Goal: Task Accomplishment & Management: Use online tool/utility

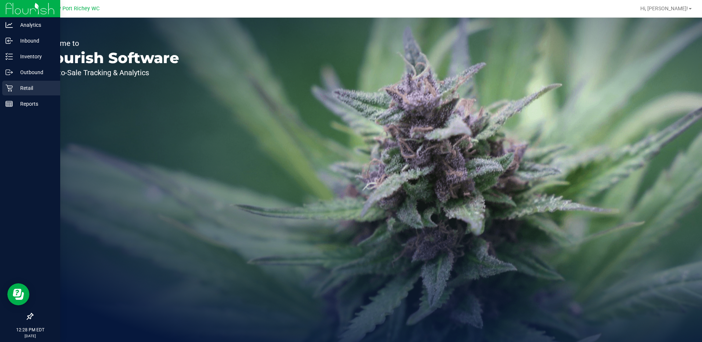
click at [12, 91] on icon at bounding box center [9, 88] width 7 height 7
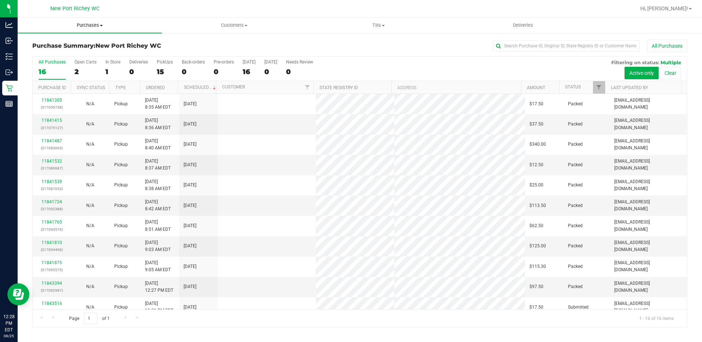
click at [97, 18] on uib-tab-heading "Purchases Summary of purchases Fulfillment All purchases" at bounding box center [90, 25] width 144 height 15
click at [96, 28] on span "Purchases" at bounding box center [90, 25] width 144 height 7
click at [94, 28] on span "Purchases" at bounding box center [90, 25] width 144 height 7
click at [76, 51] on li "Fulfillment" at bounding box center [90, 53] width 144 height 9
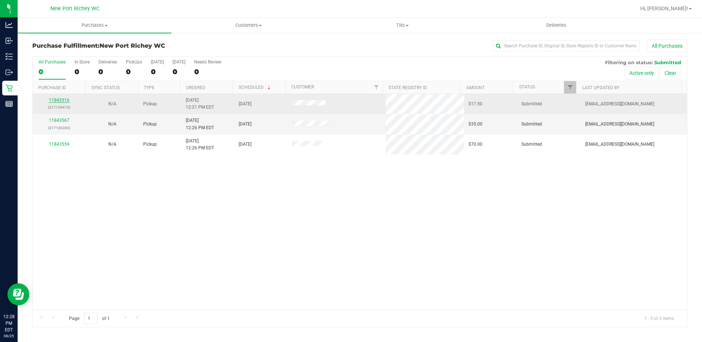
click at [55, 98] on link "11843516" at bounding box center [59, 100] width 21 height 5
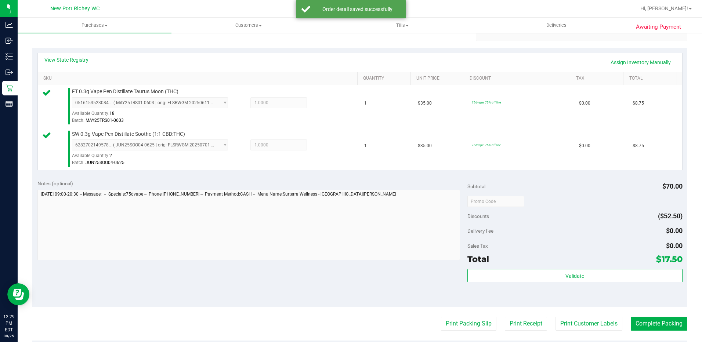
scroll to position [257, 0]
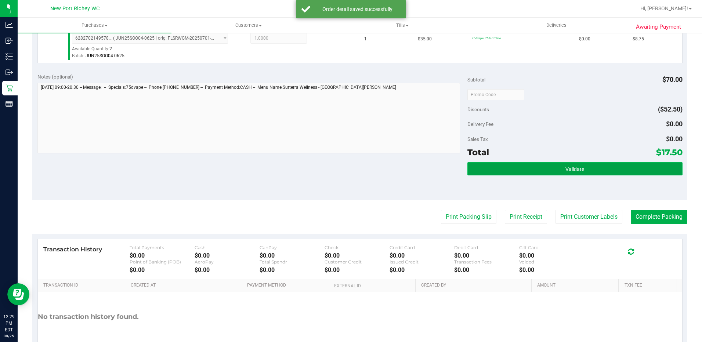
click at [520, 167] on button "Validate" at bounding box center [575, 168] width 215 height 13
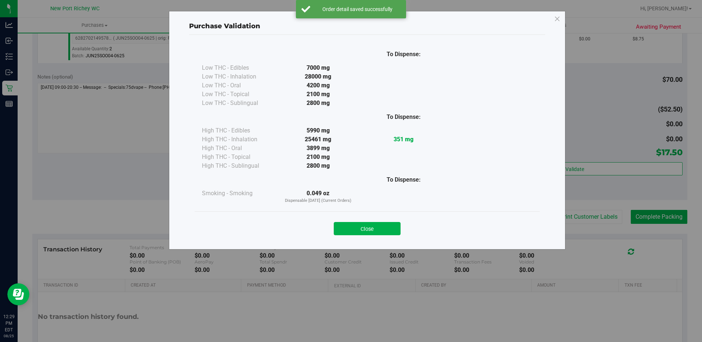
click at [383, 217] on div "Close" at bounding box center [367, 227] width 345 height 30
click at [386, 228] on button "Close" at bounding box center [367, 228] width 67 height 13
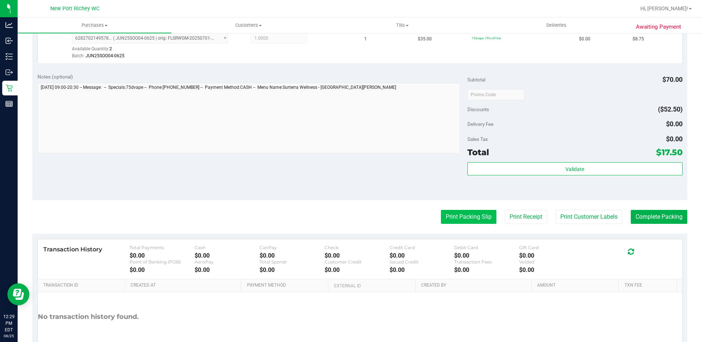
click at [441, 220] on button "Print Packing Slip" at bounding box center [468, 217] width 55 height 14
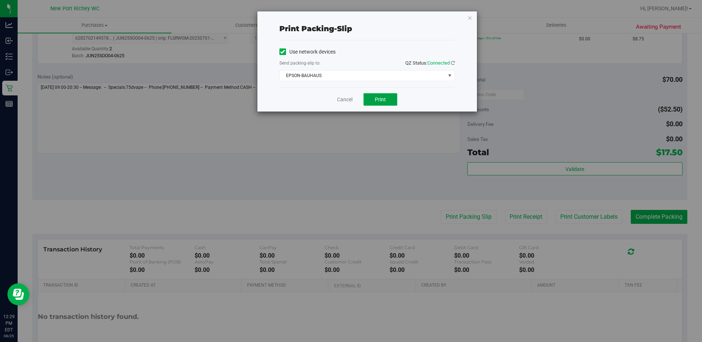
click at [384, 103] on button "Print" at bounding box center [381, 99] width 34 height 12
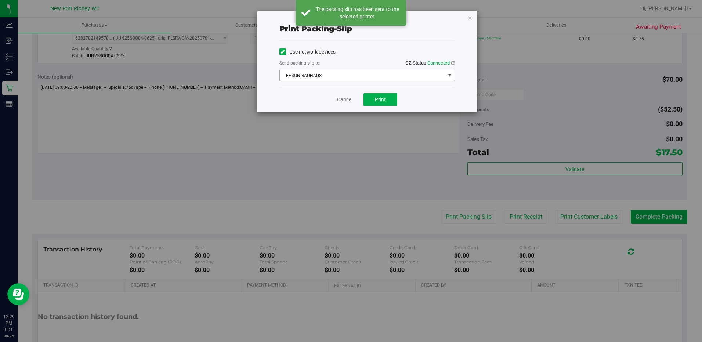
click at [415, 76] on span "EPSON-BAUHAUS" at bounding box center [363, 76] width 166 height 10
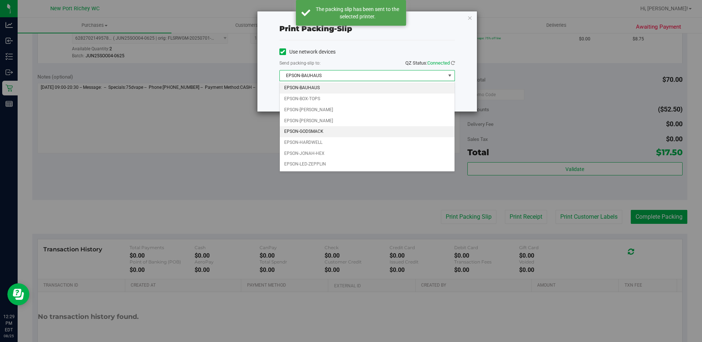
click at [331, 131] on li "EPSON-GODSMACK" at bounding box center [367, 131] width 175 height 11
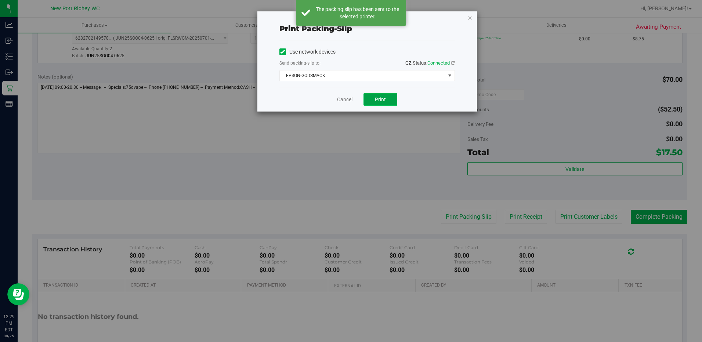
click at [384, 105] on button "Print" at bounding box center [381, 99] width 34 height 12
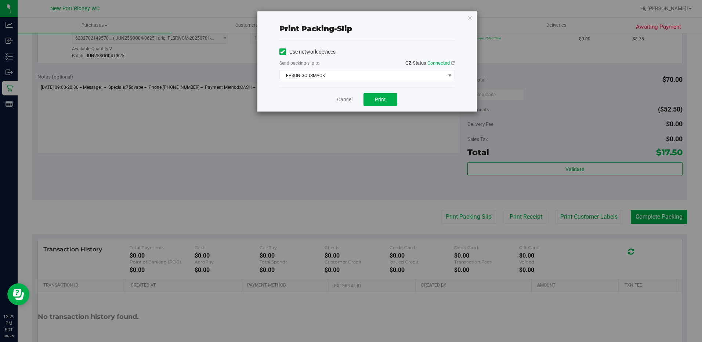
click at [351, 94] on div "Cancel Print" at bounding box center [367, 99] width 176 height 25
click at [349, 96] on link "Cancel" at bounding box center [344, 100] width 15 height 8
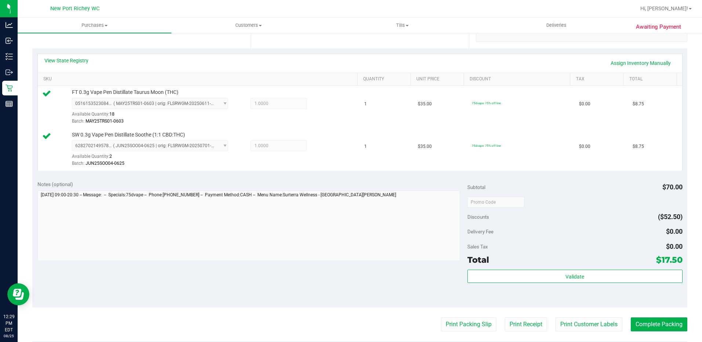
scroll to position [220, 0]
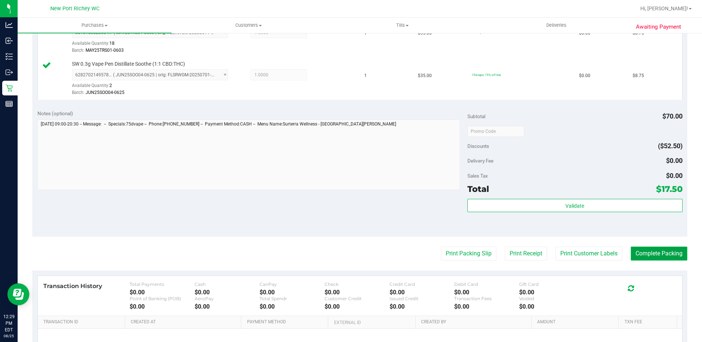
click at [646, 257] on button "Complete Packing" at bounding box center [659, 254] width 57 height 14
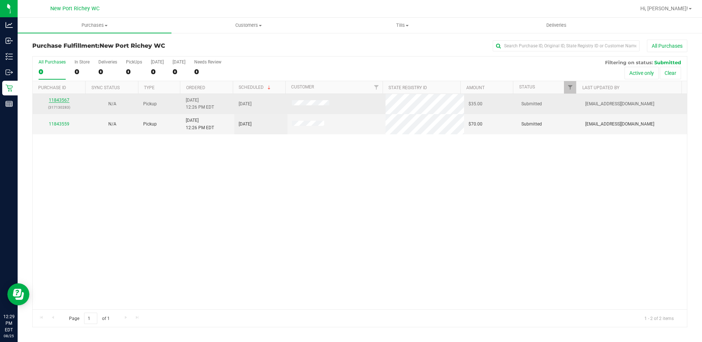
click at [60, 100] on link "11843567" at bounding box center [59, 100] width 21 height 5
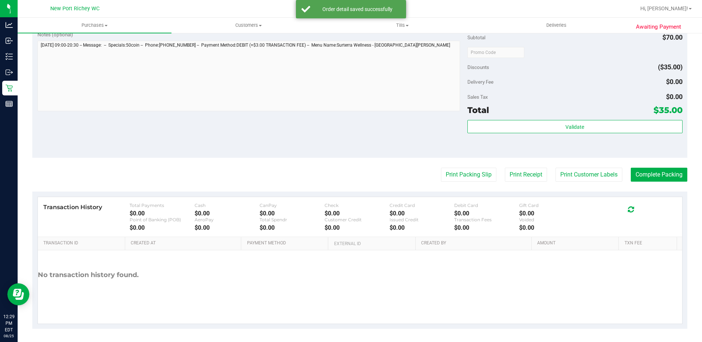
scroll to position [258, 0]
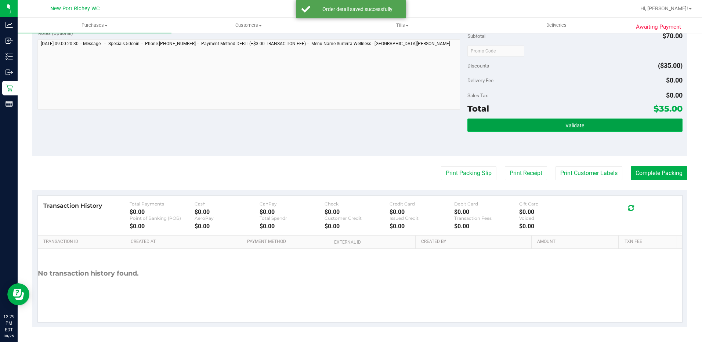
click at [600, 123] on button "Validate" at bounding box center [575, 125] width 215 height 13
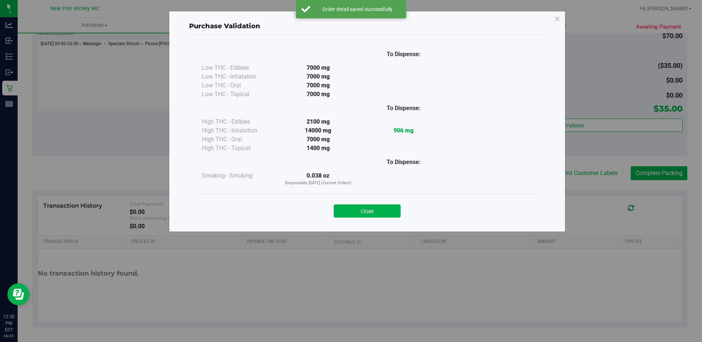
click at [383, 199] on div "Close" at bounding box center [367, 209] width 345 height 30
click at [383, 205] on button "Close" at bounding box center [367, 211] width 67 height 13
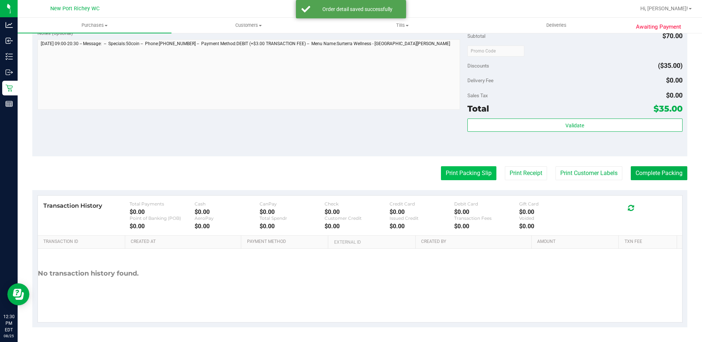
click at [441, 170] on button "Print Packing Slip" at bounding box center [468, 173] width 55 height 14
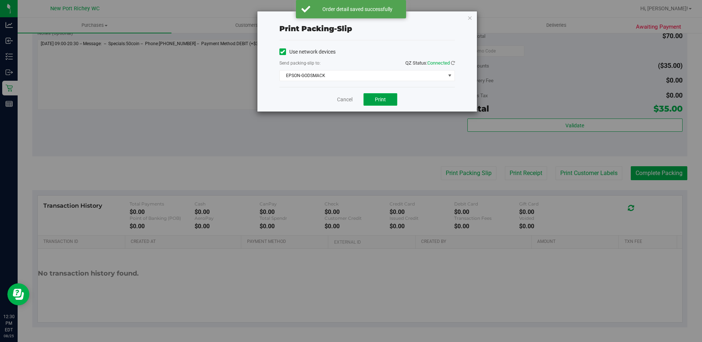
click at [377, 98] on span "Print" at bounding box center [380, 100] width 11 height 6
click at [342, 96] on link "Cancel" at bounding box center [344, 100] width 15 height 8
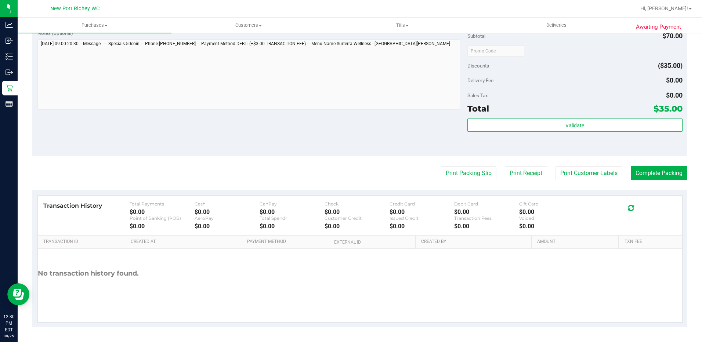
click at [644, 185] on purchase-details "Back Edit Purchase Cancel Purchase View Profile # 11843567 BioTrack ID: - Submi…" at bounding box center [359, 54] width 655 height 546
click at [639, 178] on button "Complete Packing" at bounding box center [659, 173] width 57 height 14
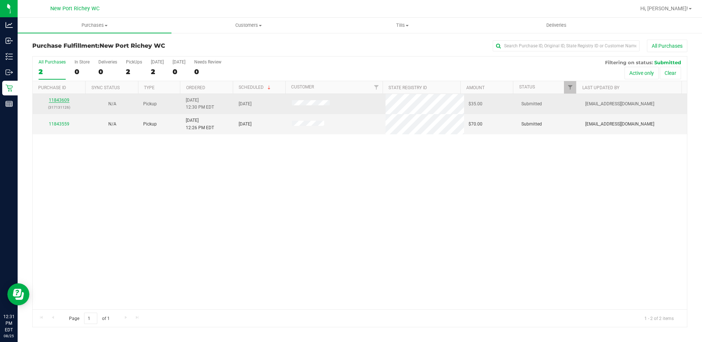
click at [63, 99] on link "11843609" at bounding box center [59, 100] width 21 height 5
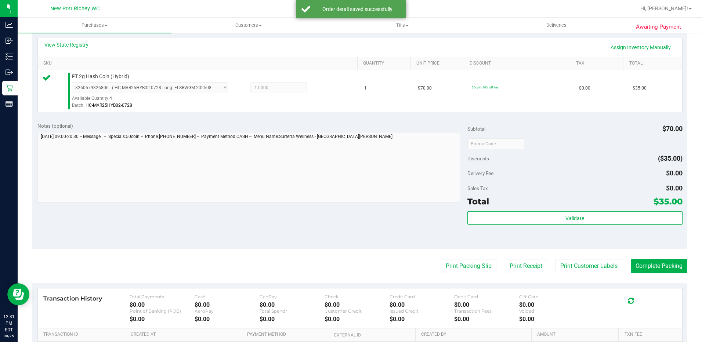
scroll to position [220, 0]
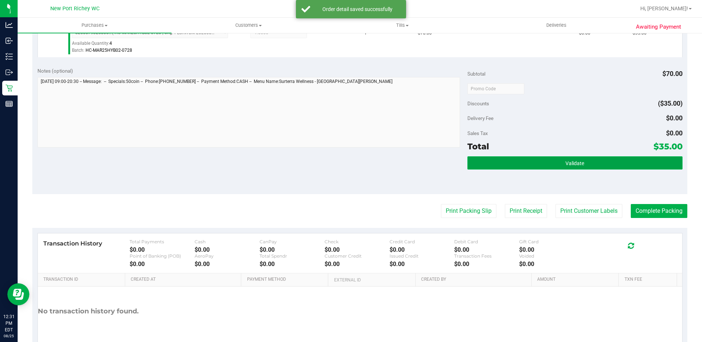
click at [545, 157] on button "Validate" at bounding box center [575, 162] width 215 height 13
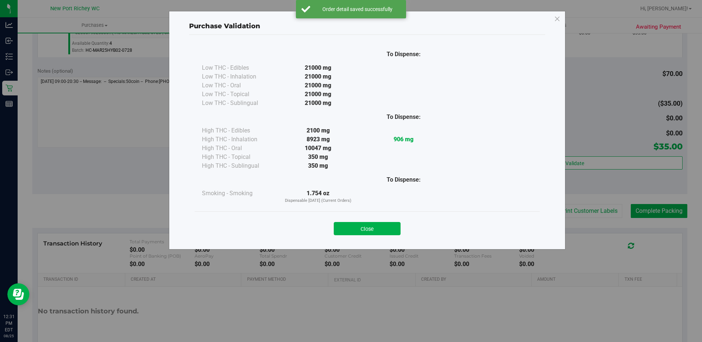
click at [384, 227] on button "Close" at bounding box center [367, 228] width 67 height 13
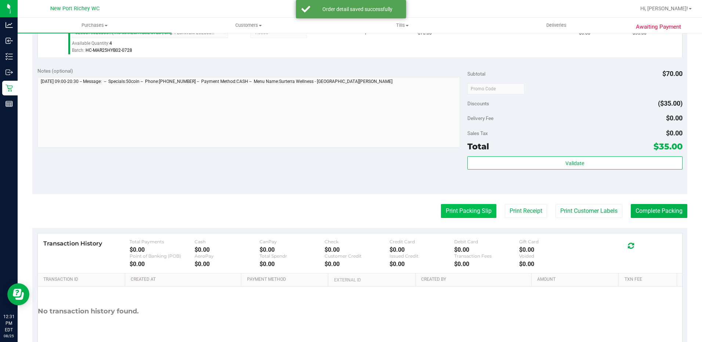
click at [450, 209] on button "Print Packing Slip" at bounding box center [468, 211] width 55 height 14
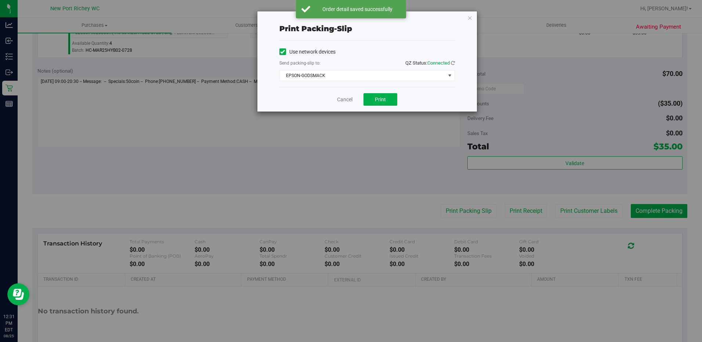
click at [380, 88] on div "Cancel Print" at bounding box center [367, 99] width 176 height 25
click at [381, 101] on span "Print" at bounding box center [380, 100] width 11 height 6
click at [346, 98] on link "Cancel" at bounding box center [344, 100] width 15 height 8
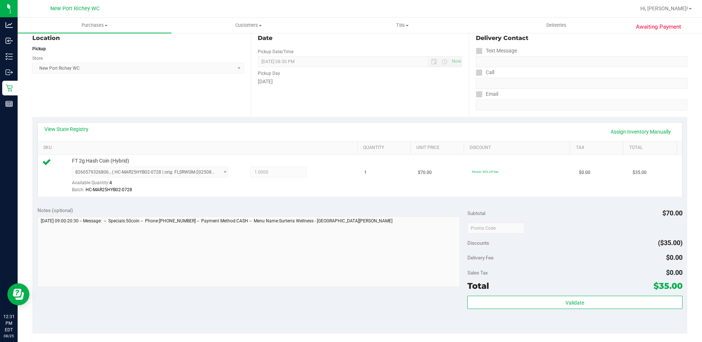
scroll to position [147, 0]
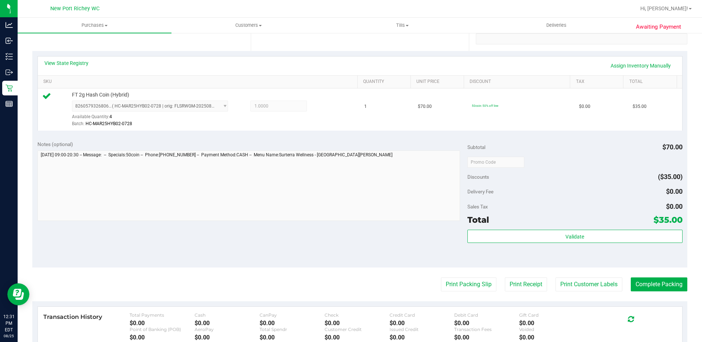
click at [656, 293] on purchase-details "Back Edit Purchase Cancel Purchase View Profile # 11843609 BioTrack ID: - Submi…" at bounding box center [359, 166] width 655 height 546
click at [650, 276] on purchase-details "Back Edit Purchase Cancel Purchase View Profile # 11843609 BioTrack ID: - Submi…" at bounding box center [359, 166] width 655 height 546
click at [650, 278] on button "Complete Packing" at bounding box center [659, 285] width 57 height 14
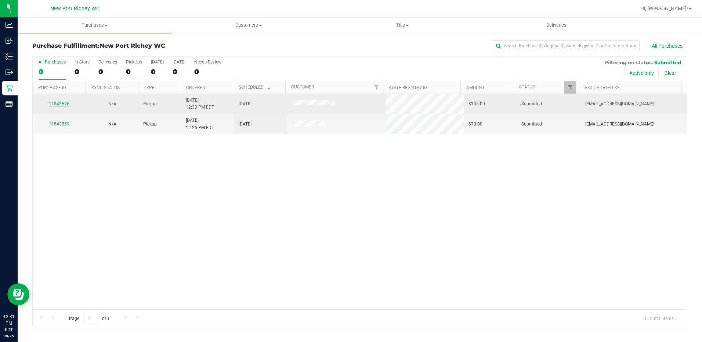
click at [66, 105] on link "11843576" at bounding box center [59, 103] width 21 height 5
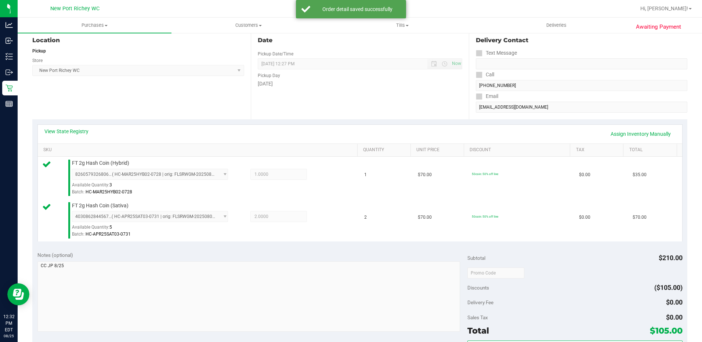
scroll to position [110, 0]
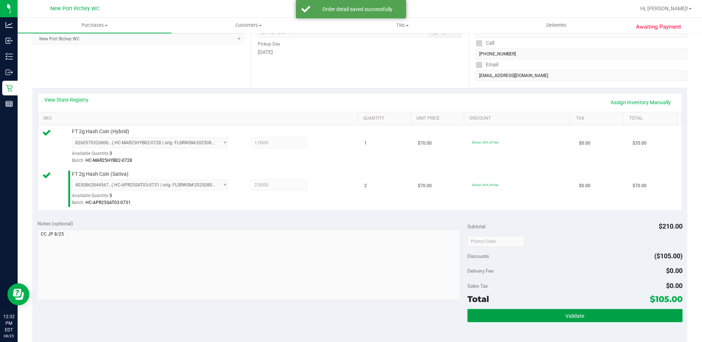
click at [581, 321] on button "Validate" at bounding box center [575, 315] width 215 height 13
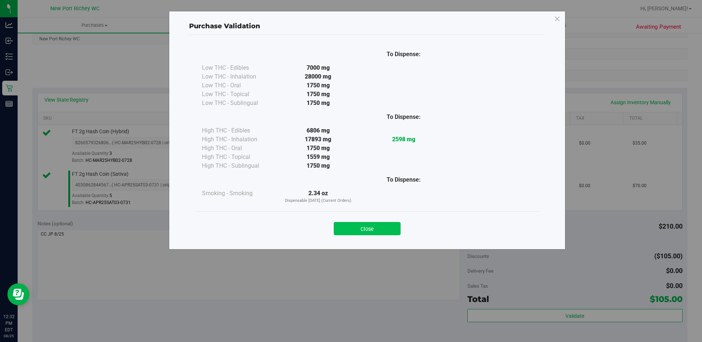
click at [381, 226] on button "Close" at bounding box center [367, 228] width 67 height 13
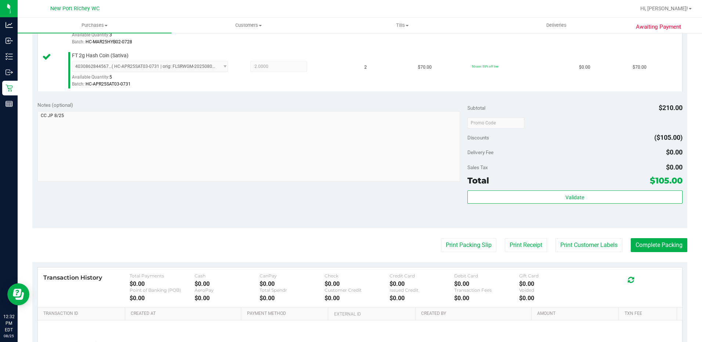
scroll to position [257, 0]
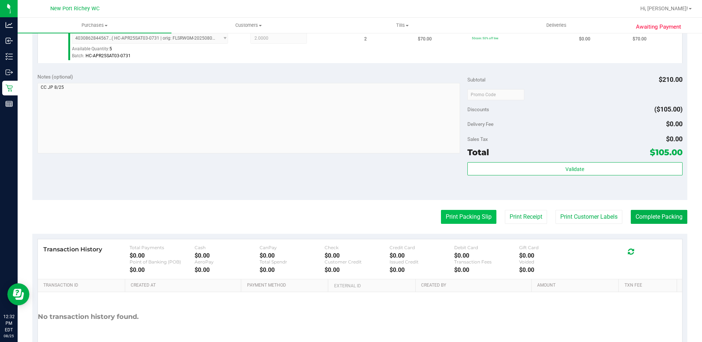
click at [464, 221] on button "Print Packing Slip" at bounding box center [468, 217] width 55 height 14
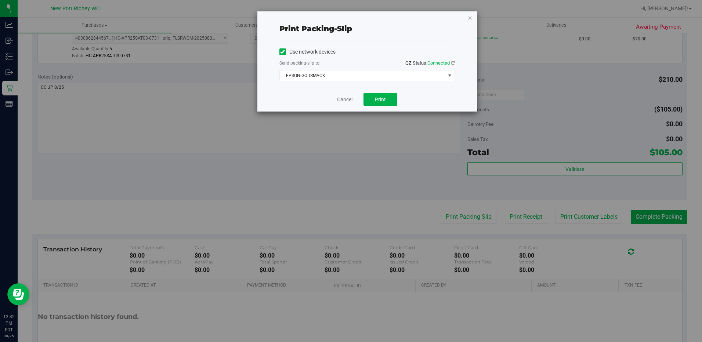
click at [376, 108] on div "Cancel Print" at bounding box center [367, 99] width 176 height 25
click at [376, 104] on button "Print" at bounding box center [381, 99] width 34 height 12
click at [344, 102] on link "Cancel" at bounding box center [344, 100] width 15 height 8
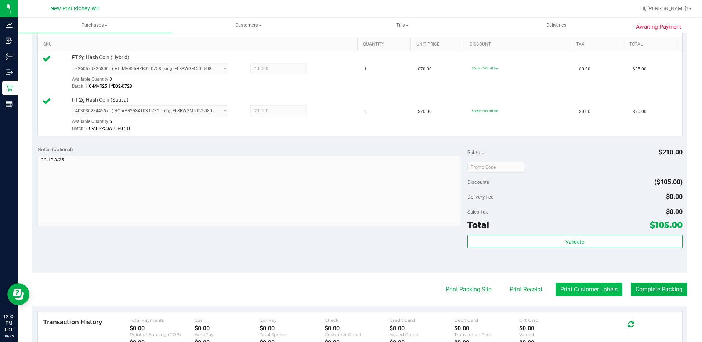
scroll to position [220, 0]
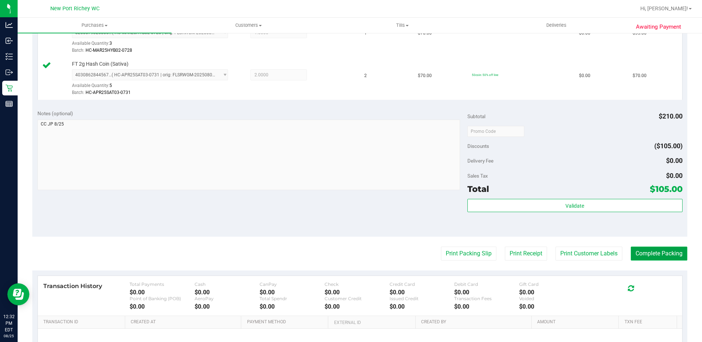
click at [640, 250] on button "Complete Packing" at bounding box center [659, 254] width 57 height 14
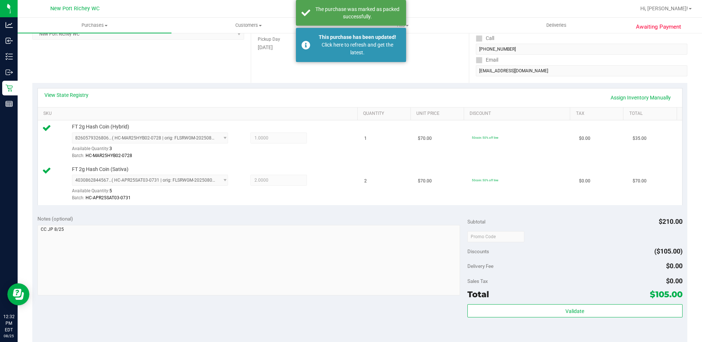
scroll to position [73, 0]
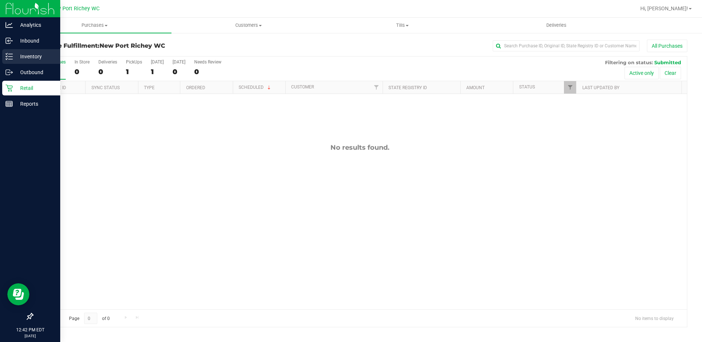
click at [30, 57] on p "Inventory" at bounding box center [35, 56] width 44 height 9
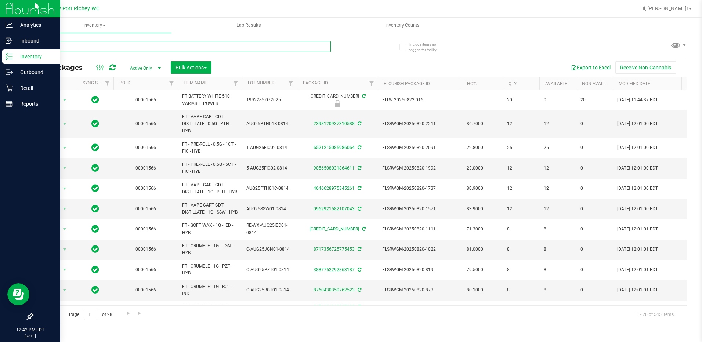
click at [88, 47] on input "text" at bounding box center [181, 46] width 299 height 11
type input "atm"
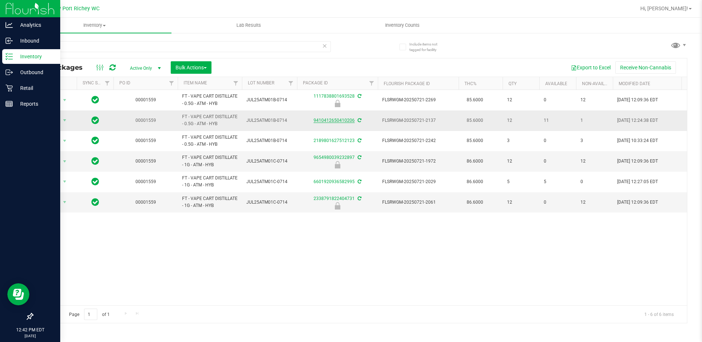
click at [325, 120] on link "9410412650410206" at bounding box center [334, 120] width 41 height 5
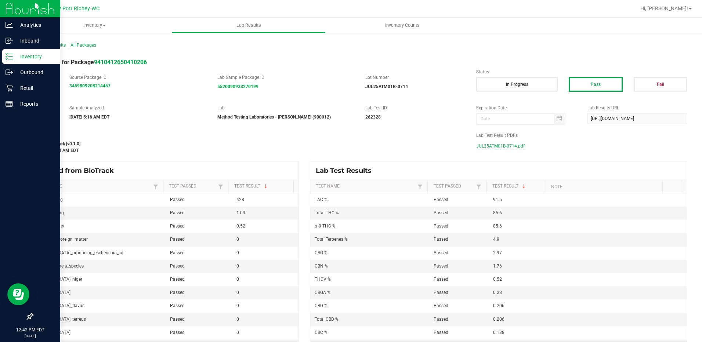
click at [495, 144] on span "JUL25ATM01B-0714.pdf" at bounding box center [500, 146] width 48 height 11
click at [35, 54] on p "Inventory" at bounding box center [35, 56] width 44 height 9
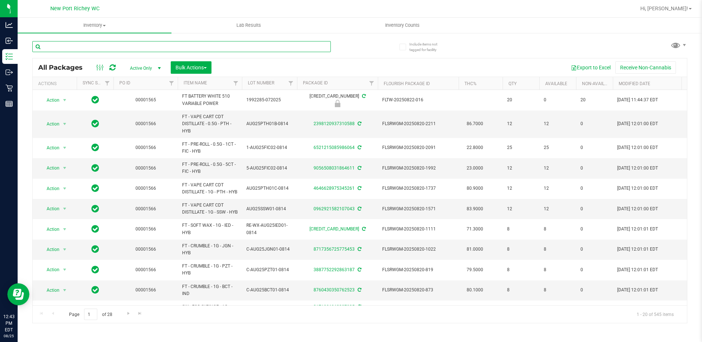
click at [66, 48] on input "text" at bounding box center [181, 46] width 299 height 11
type input "nol"
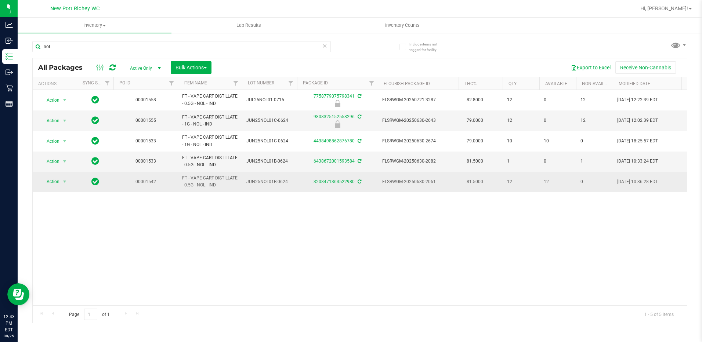
click at [332, 182] on link "3208471363522980" at bounding box center [334, 181] width 41 height 5
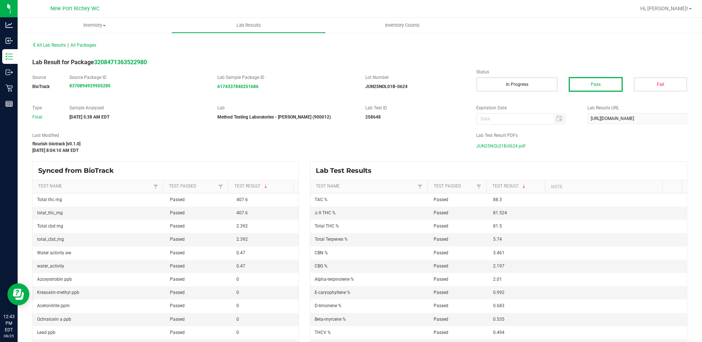
click at [497, 147] on span "JUN25NOL01B-0624.pdf" at bounding box center [500, 146] width 49 height 11
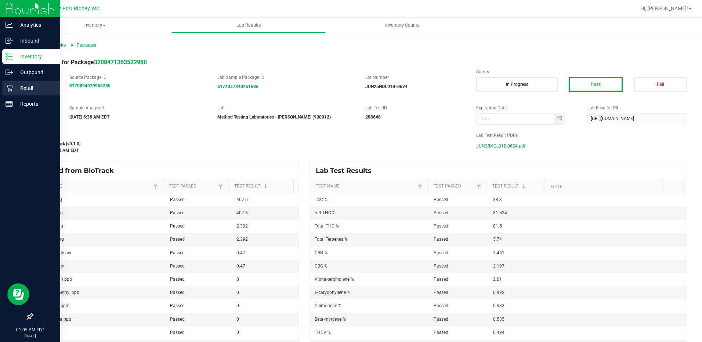
click at [12, 86] on icon at bounding box center [9, 87] width 7 height 7
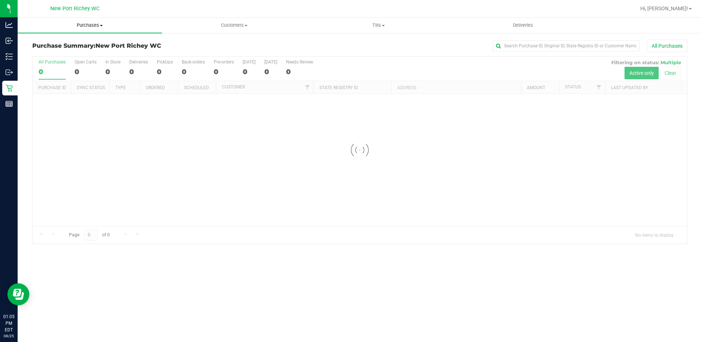
click at [98, 28] on span "Purchases" at bounding box center [90, 25] width 144 height 7
click at [102, 54] on li "Fulfillment" at bounding box center [90, 53] width 144 height 9
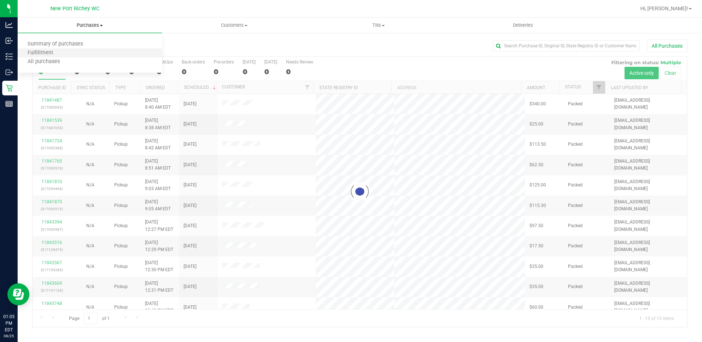
click at [102, 54] on li "Fulfillment" at bounding box center [90, 53] width 144 height 9
